Goal: Information Seeking & Learning: Learn about a topic

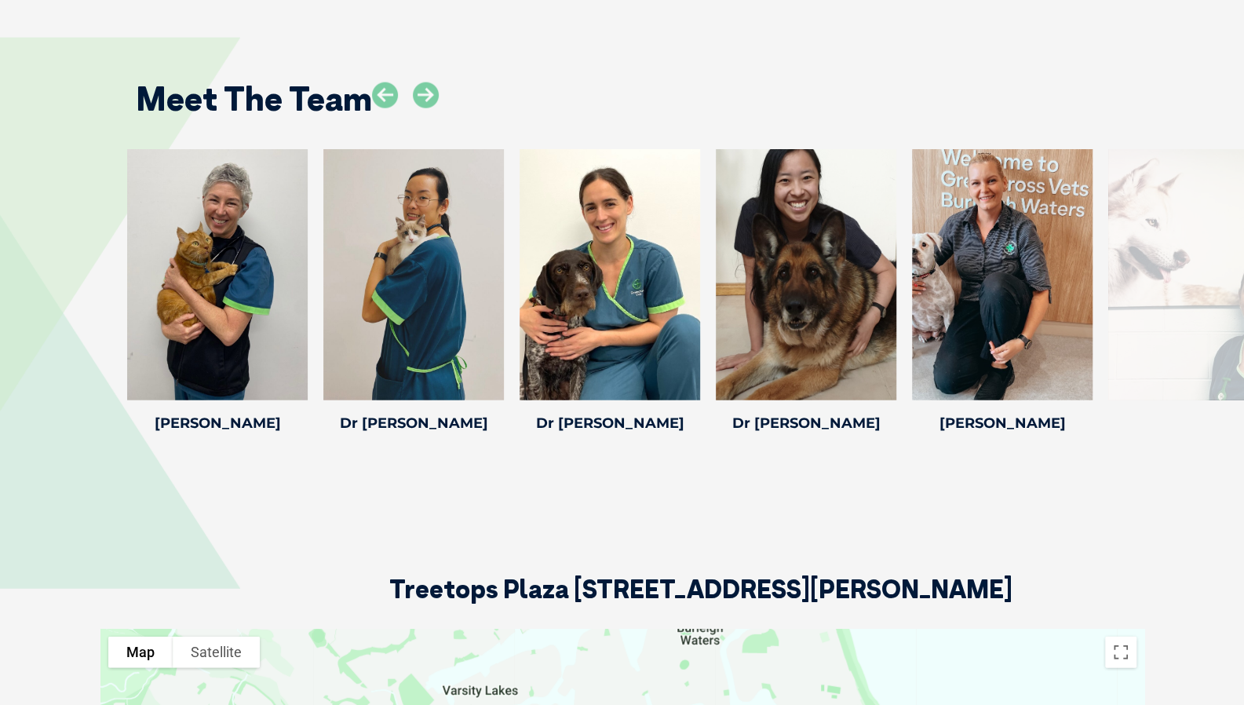
scroll to position [2334, 0]
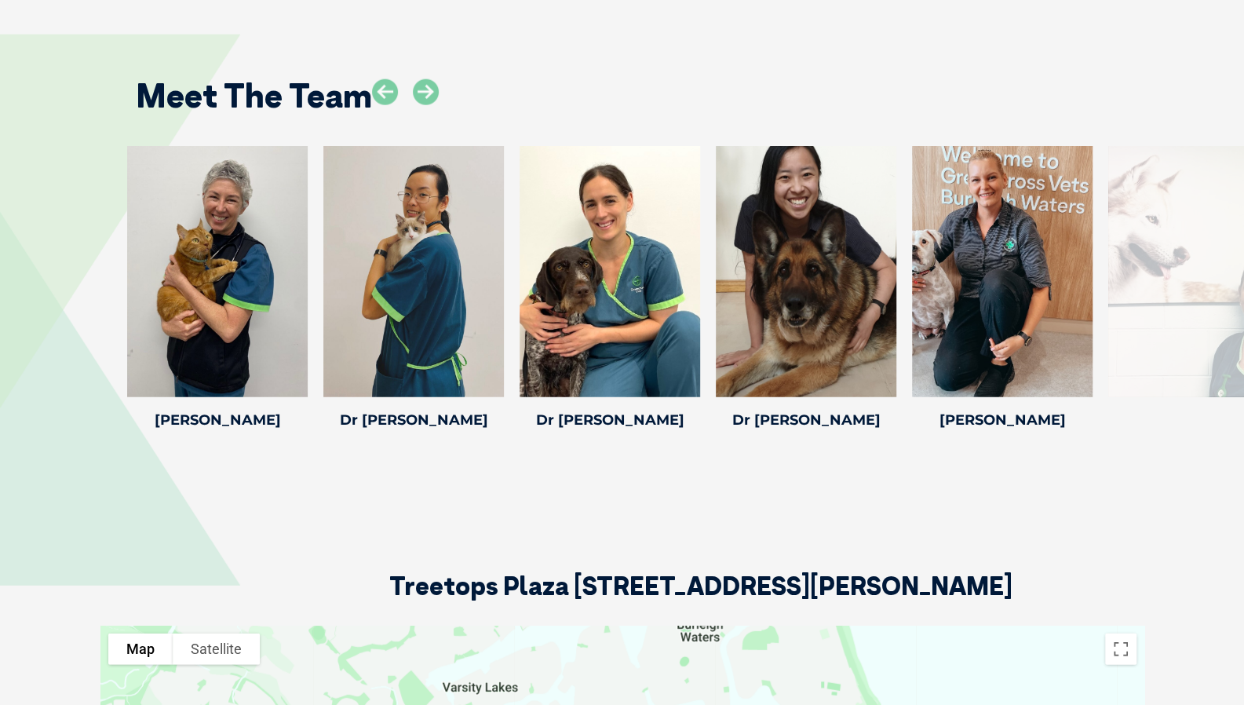
click at [1096, 361] on icon at bounding box center [1083, 387] width 52 height 52
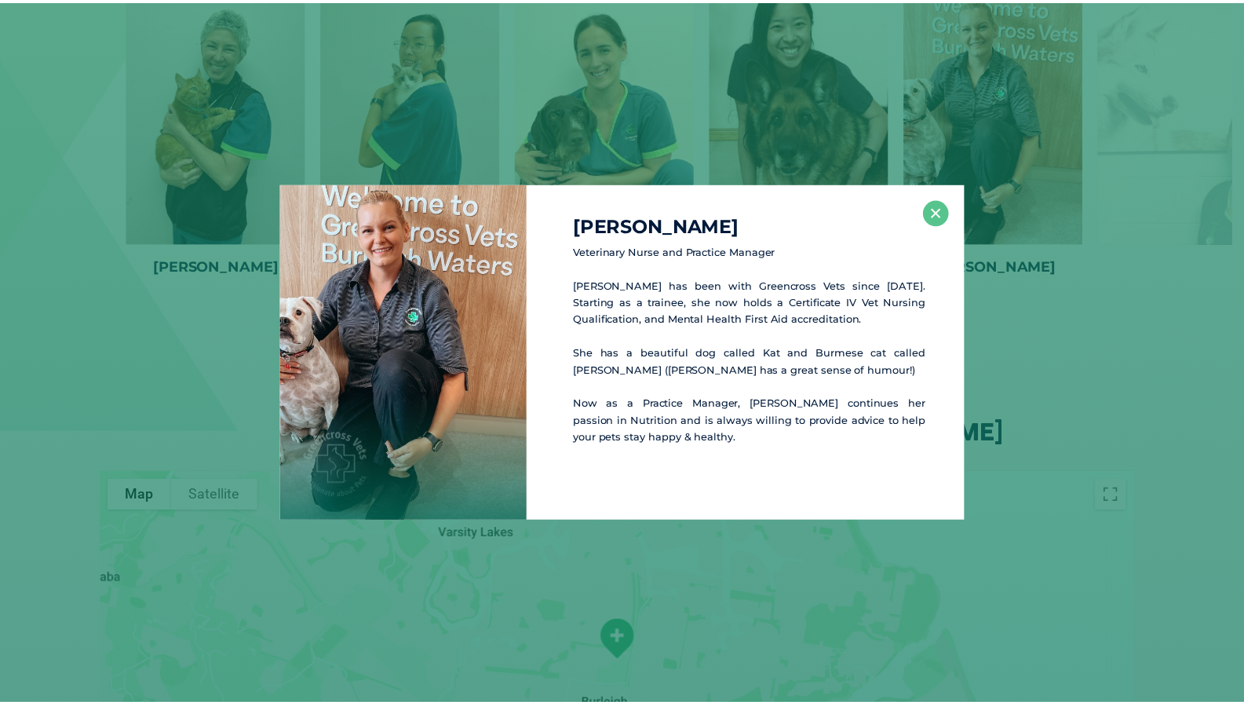
scroll to position [2489, 0]
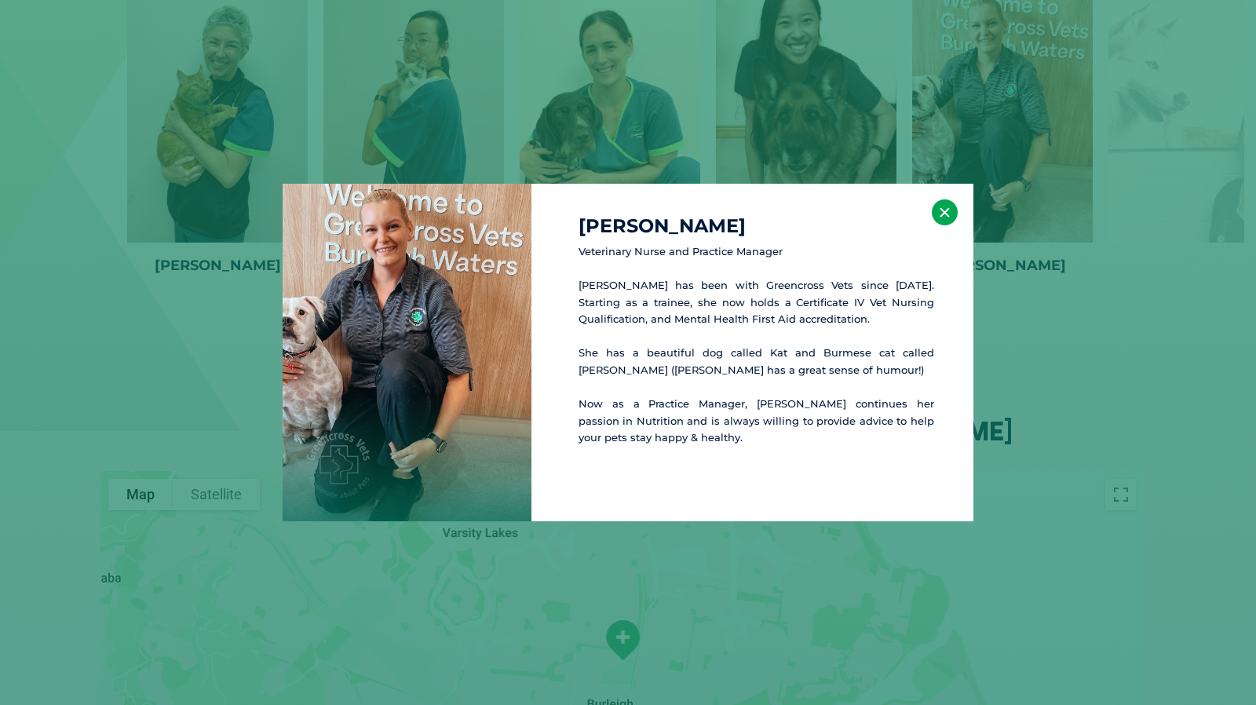
click at [940, 211] on button "×" at bounding box center [945, 212] width 26 height 26
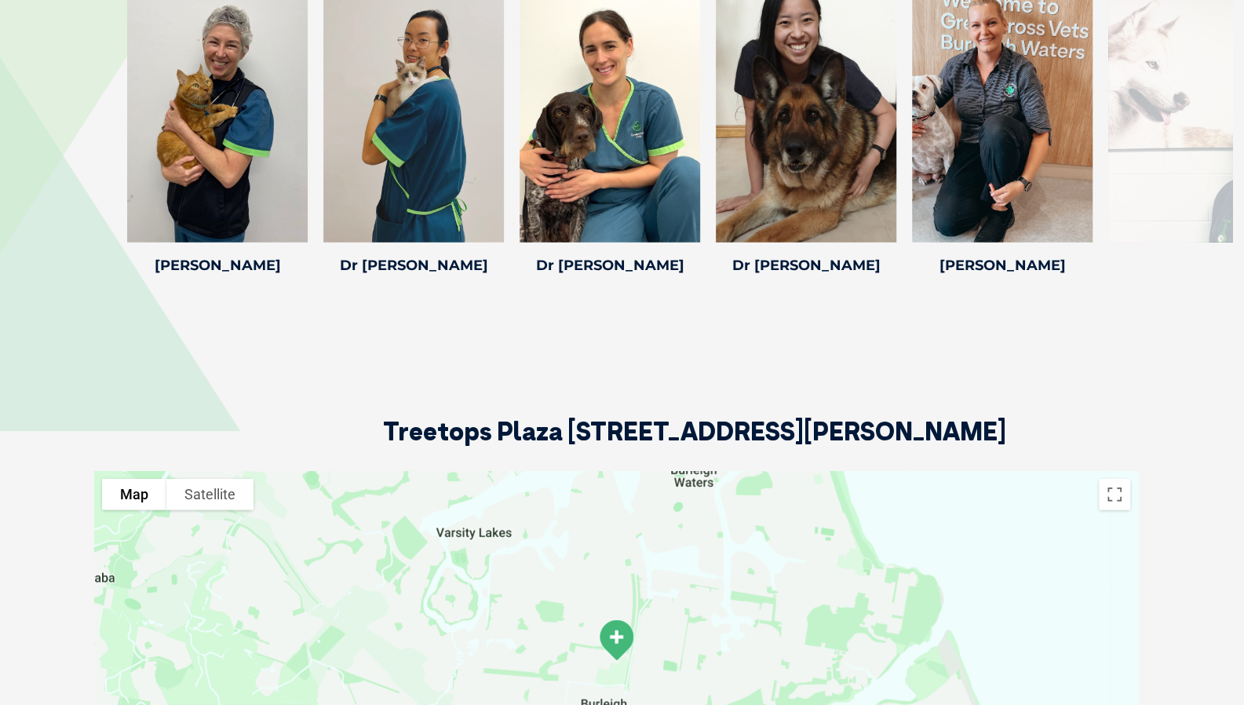
click at [787, 133] on div at bounding box center [806, 116] width 181 height 251
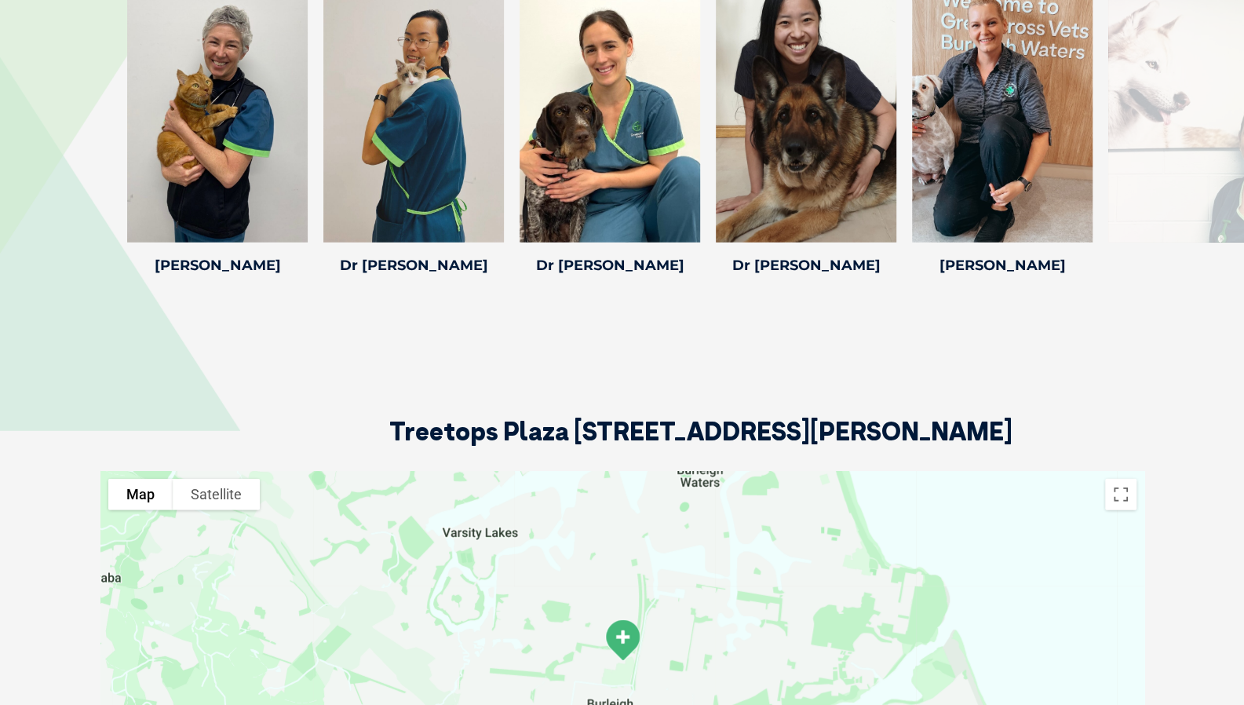
click at [893, 224] on icon at bounding box center [887, 232] width 52 height 52
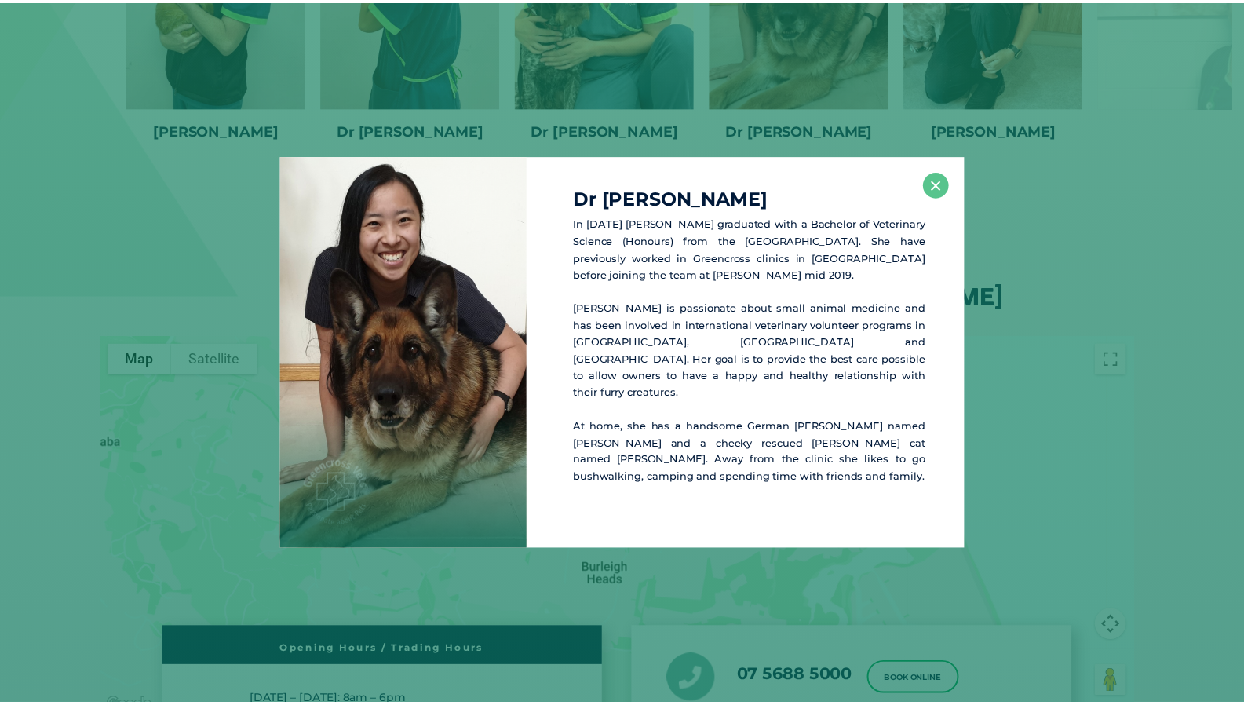
scroll to position [2628, 0]
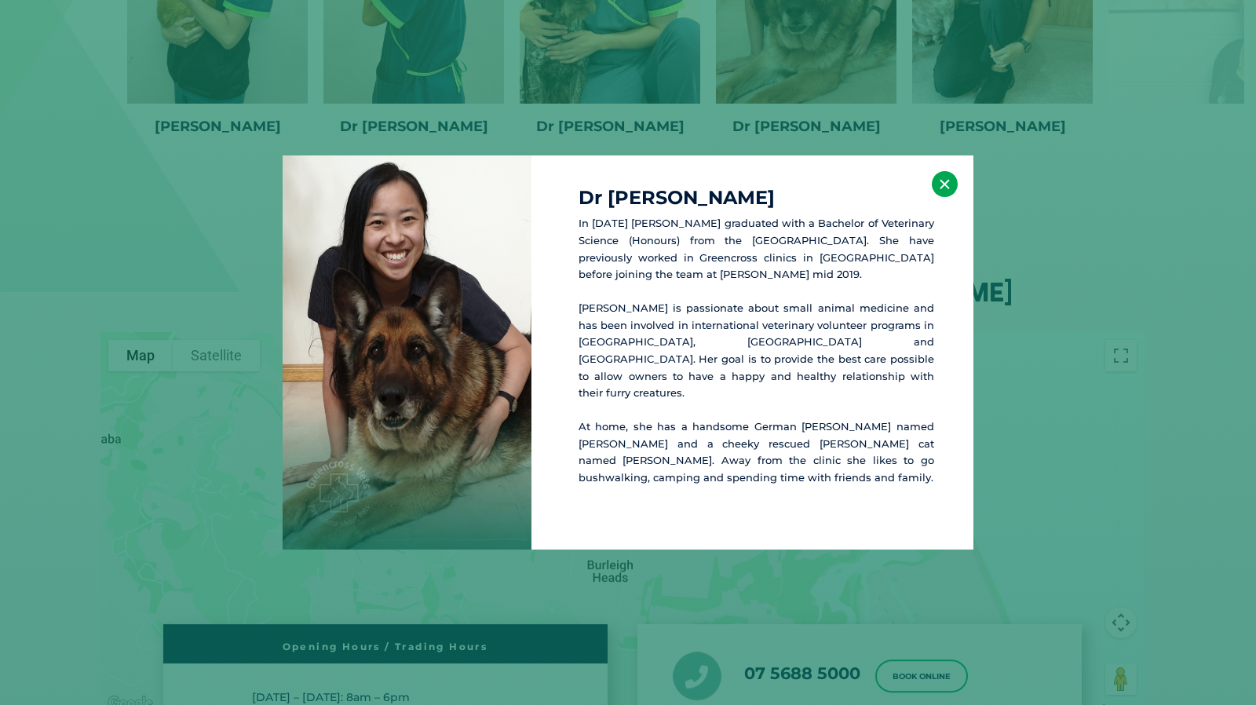
click at [948, 197] on button "×" at bounding box center [945, 184] width 26 height 26
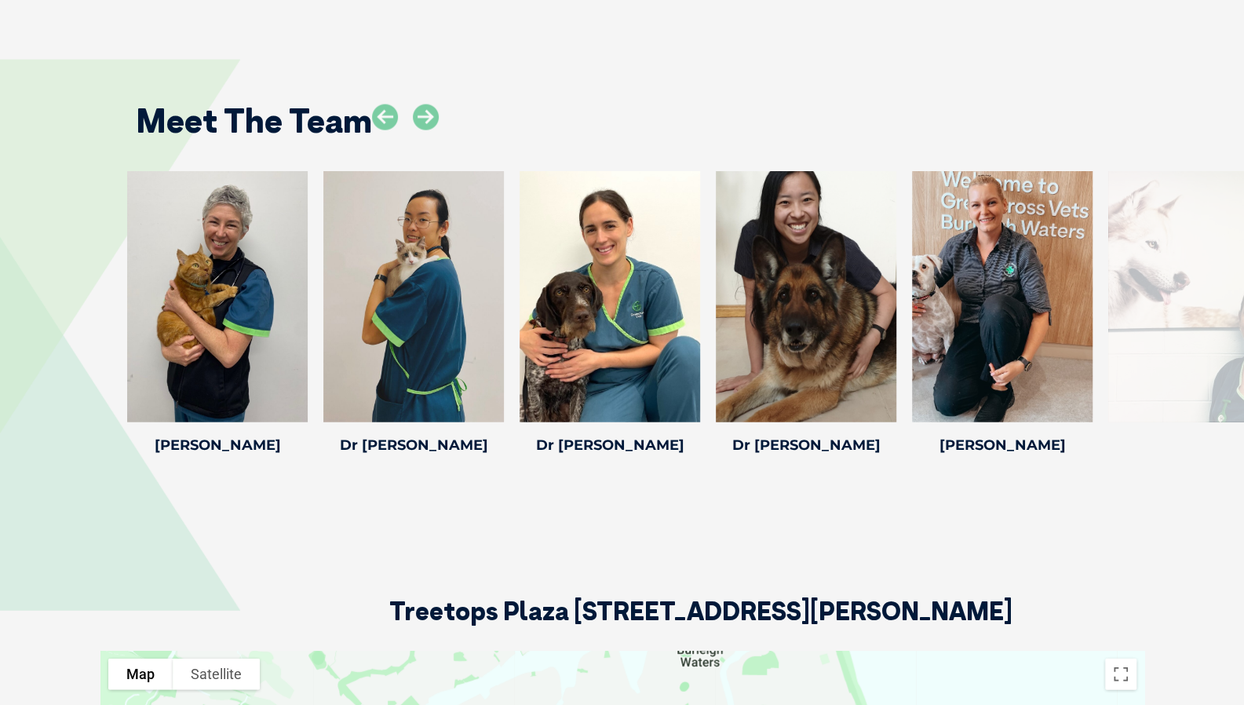
scroll to position [2308, 0]
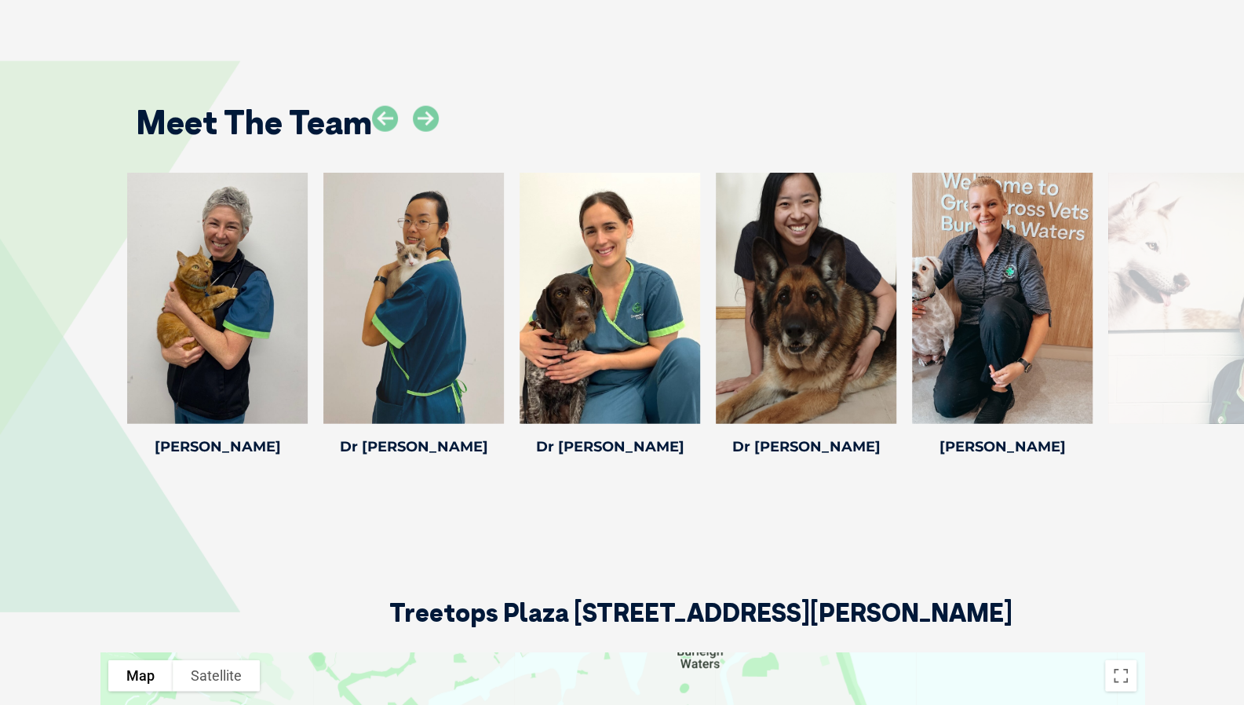
click at [682, 398] on icon at bounding box center [691, 414] width 52 height 52
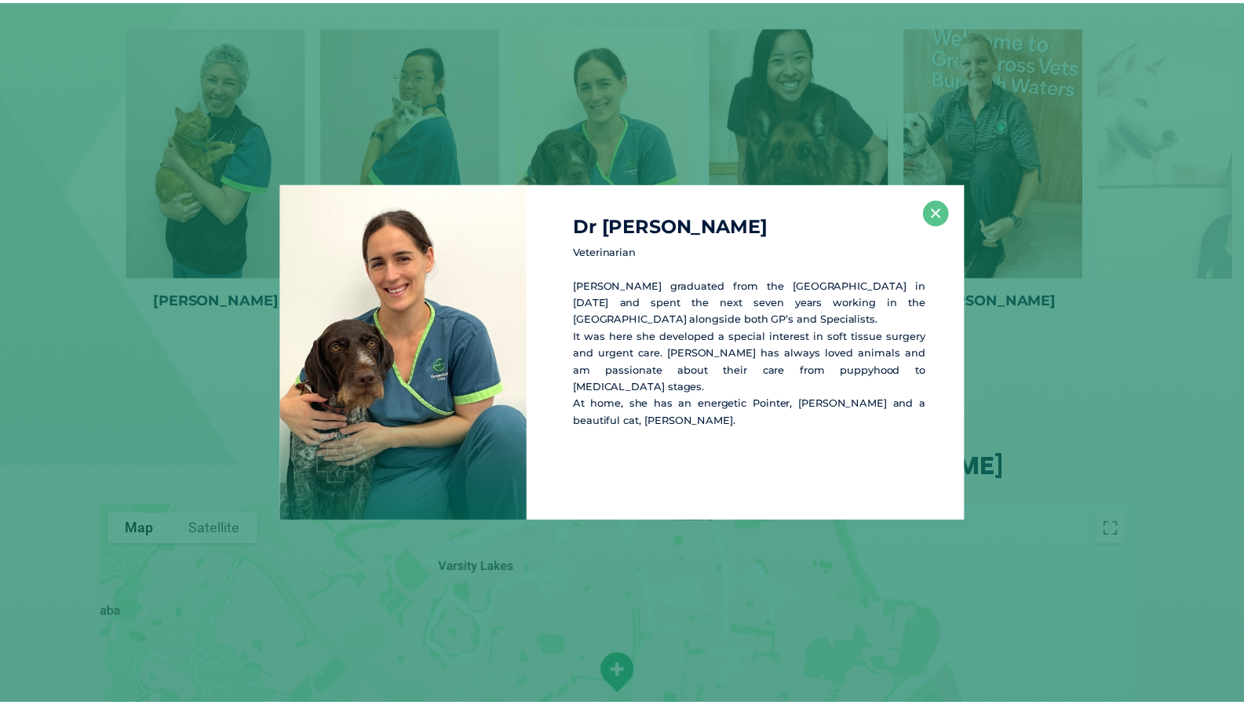
scroll to position [2463, 0]
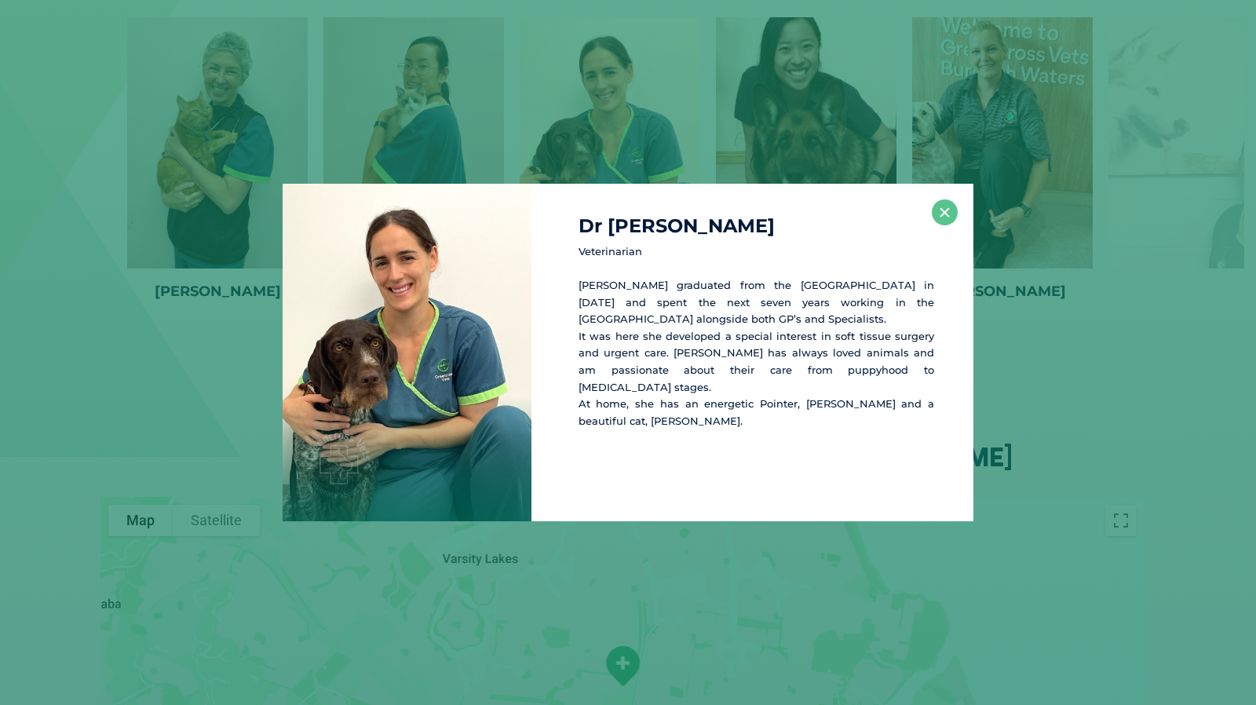
click at [953, 197] on div "Dr [PERSON_NAME] Veterinarian [PERSON_NAME] graduated from the [GEOGRAPHIC_DATA…" at bounding box center [752, 353] width 442 height 338
click at [943, 213] on button "×" at bounding box center [945, 212] width 26 height 26
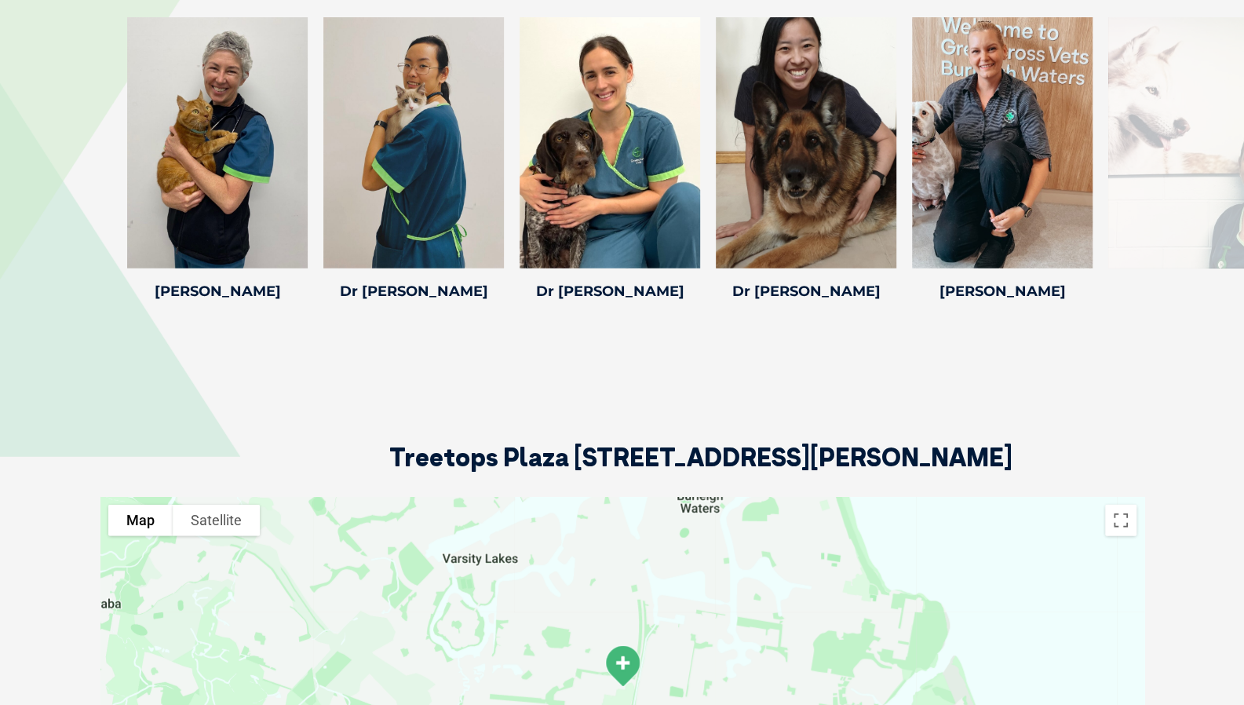
click at [483, 232] on icon at bounding box center [495, 258] width 52 height 52
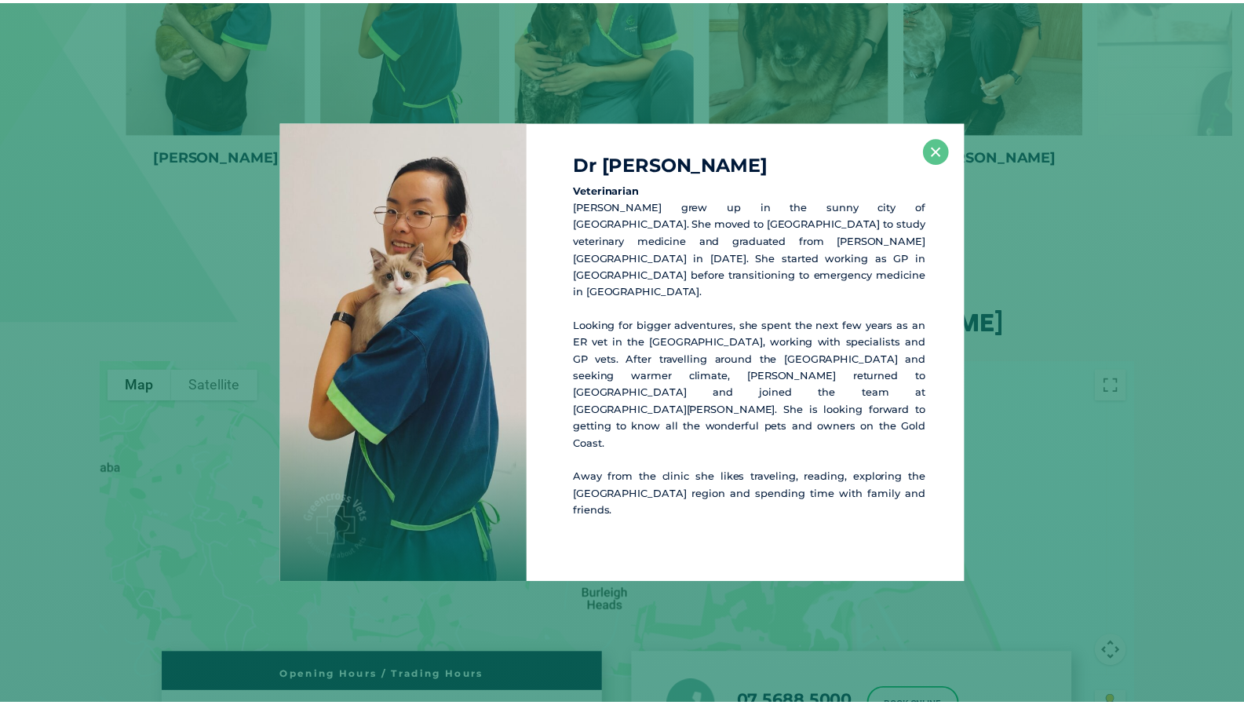
scroll to position [2602, 0]
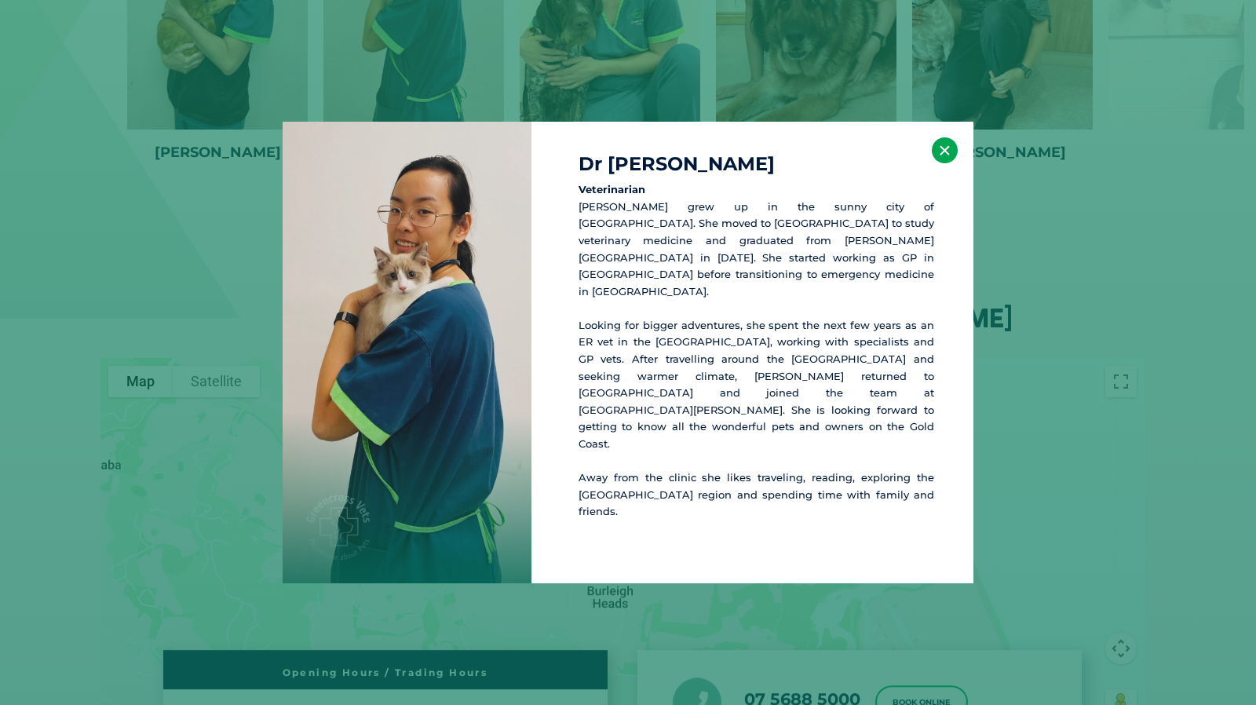
click at [948, 163] on button "×" at bounding box center [945, 150] width 26 height 26
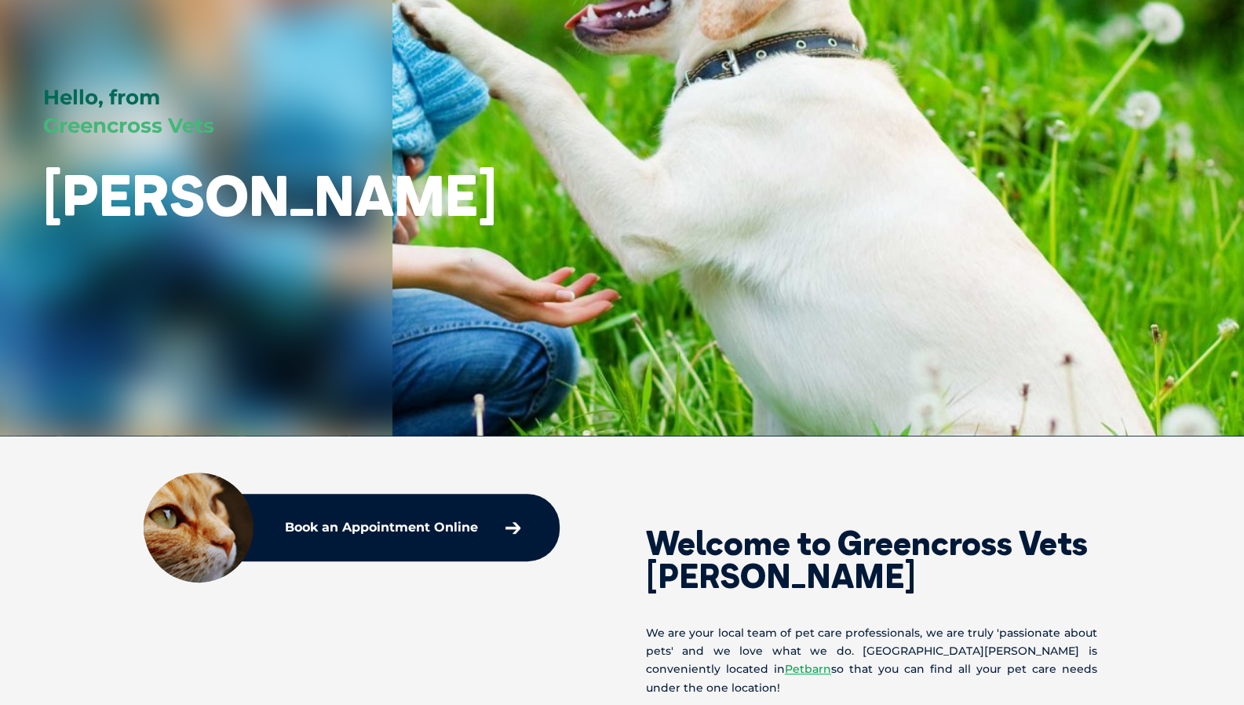
scroll to position [0, 0]
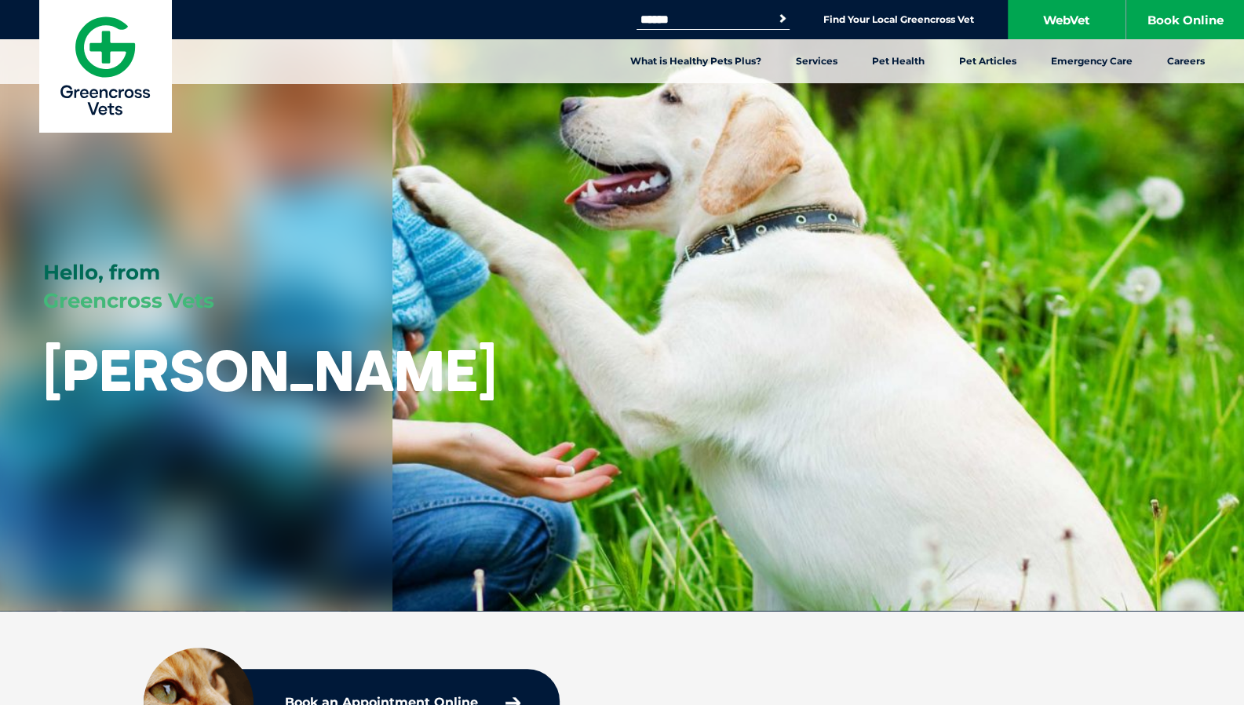
click at [298, 142] on li "Vet Nurse Careers" at bounding box center [361, 149] width 196 height 61
click at [316, 130] on link "Vet Nurse Careers" at bounding box center [361, 131] width 118 height 25
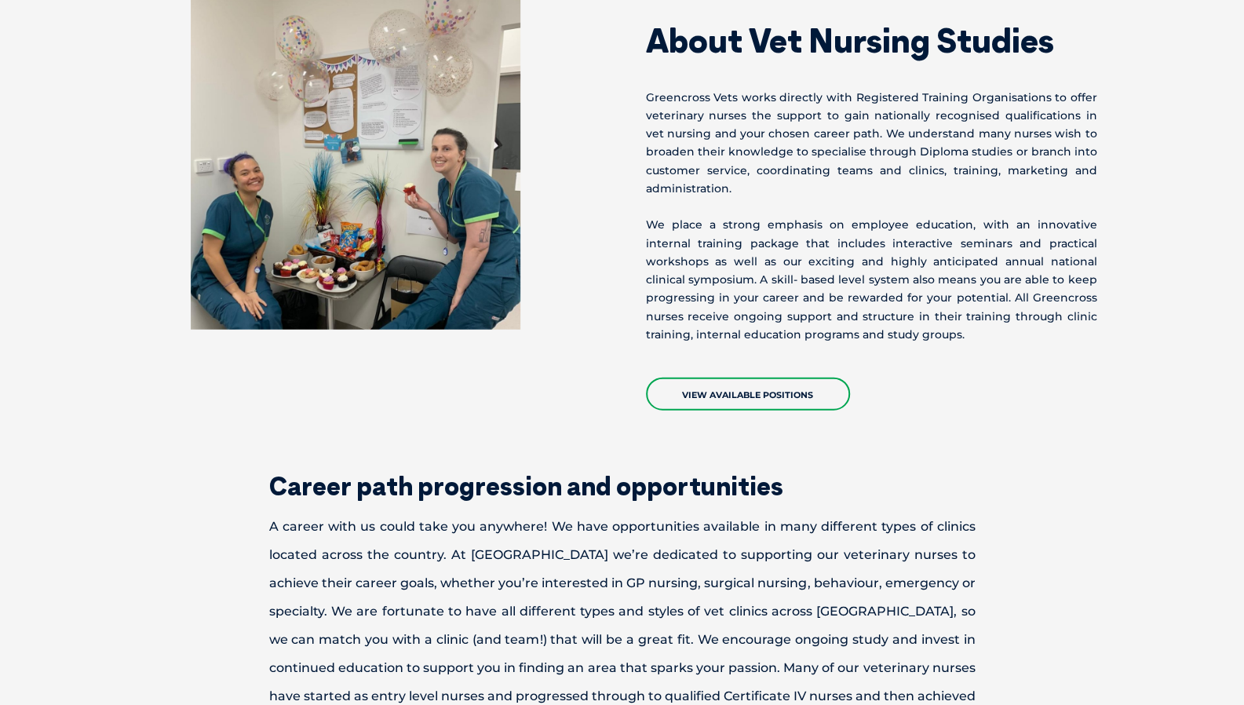
scroll to position [2306, 0]
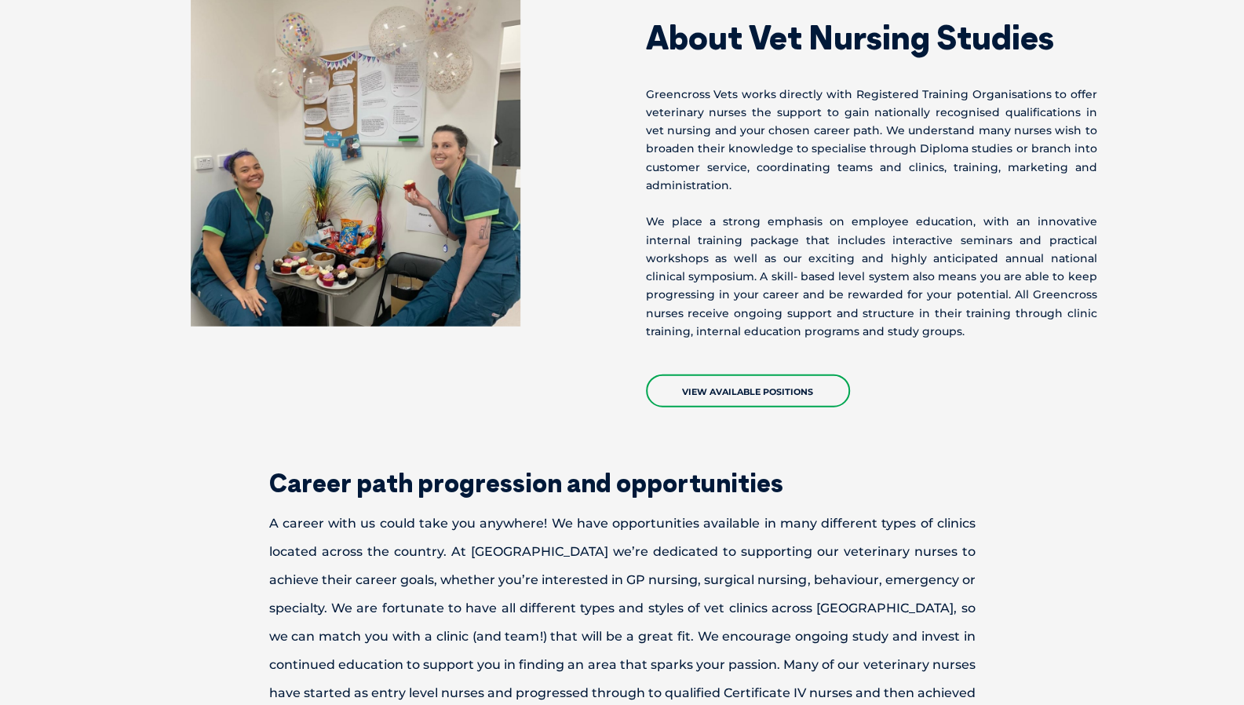
click at [749, 374] on link "View Available Positions" at bounding box center [748, 390] width 204 height 33
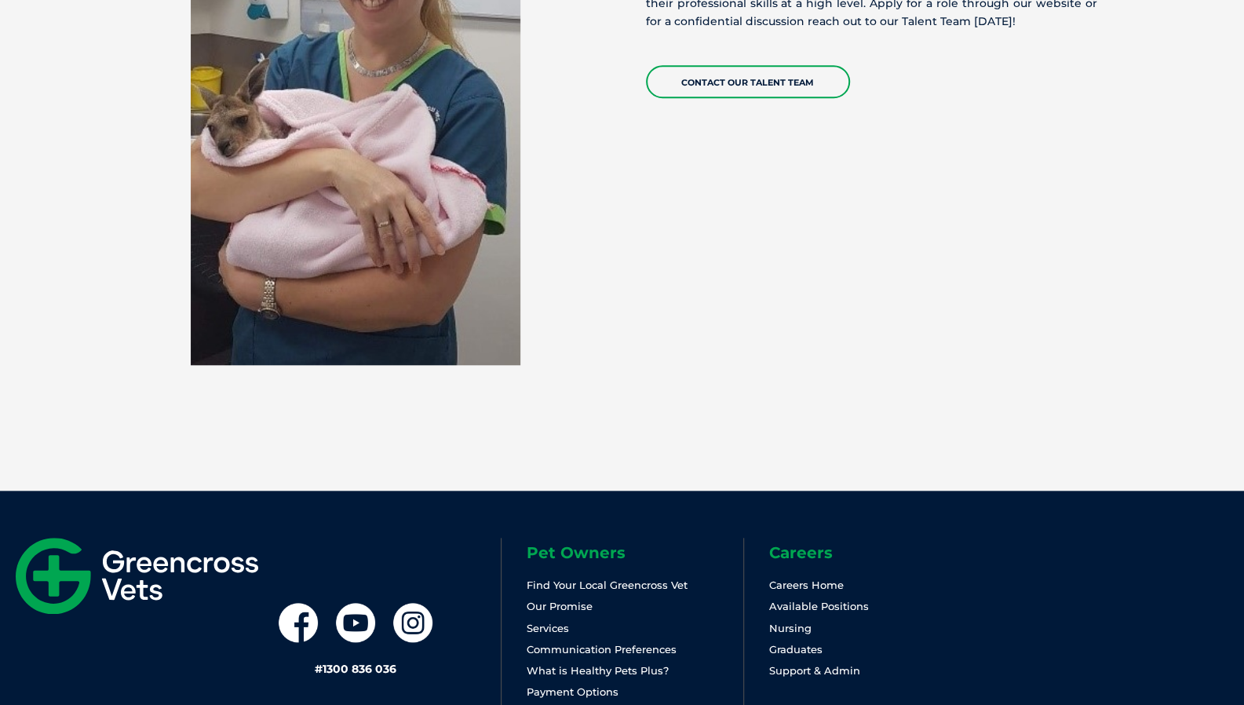
scroll to position [4580, 0]
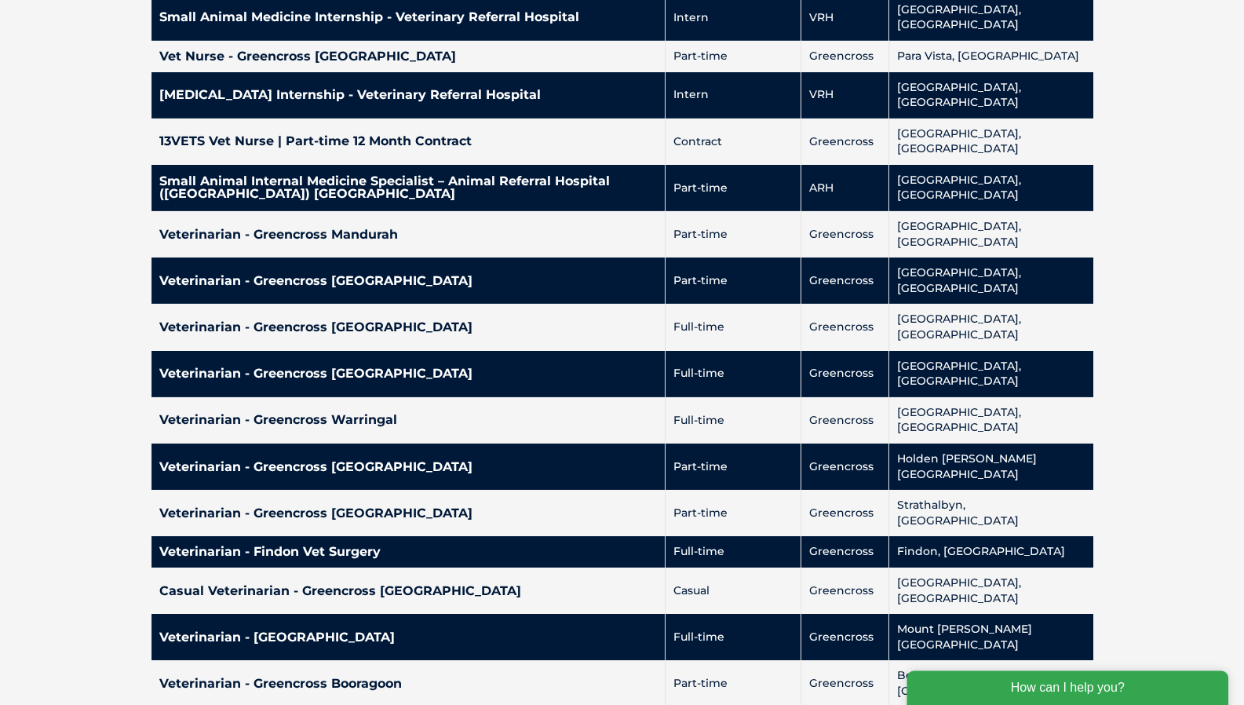
scroll to position [2975, 0]
